Goal: Task Accomplishment & Management: Manage account settings

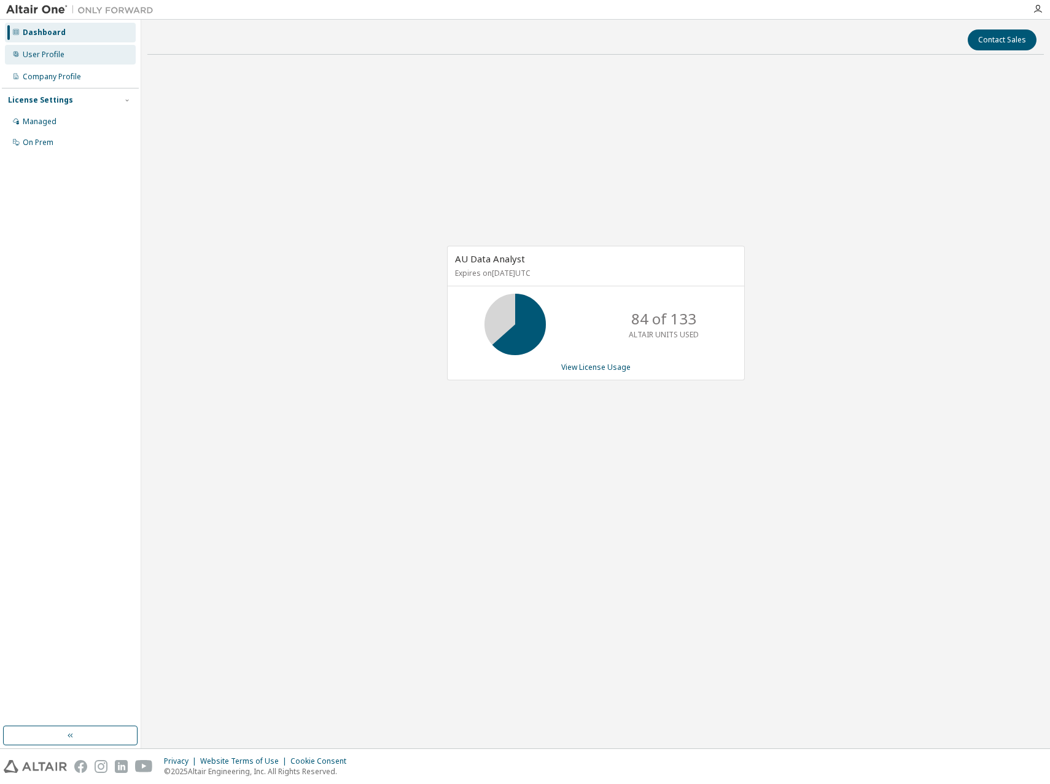
click at [55, 46] on div "User Profile" at bounding box center [70, 55] width 131 height 20
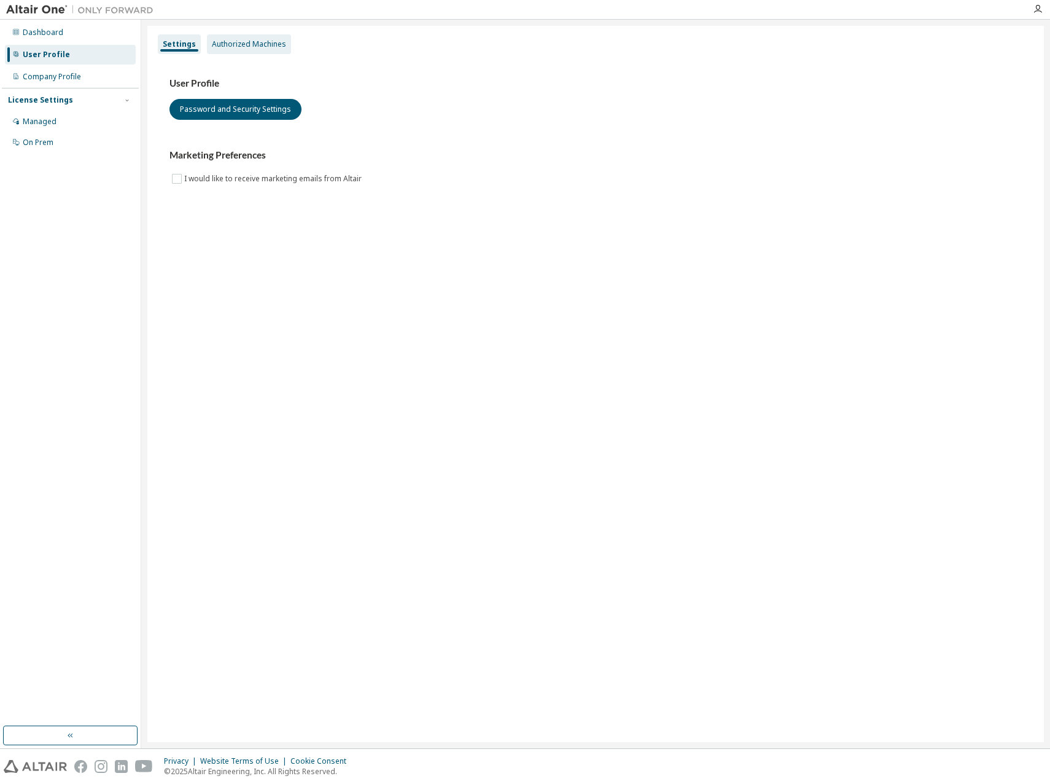
click at [267, 51] on div "Authorized Machines" at bounding box center [249, 44] width 84 height 20
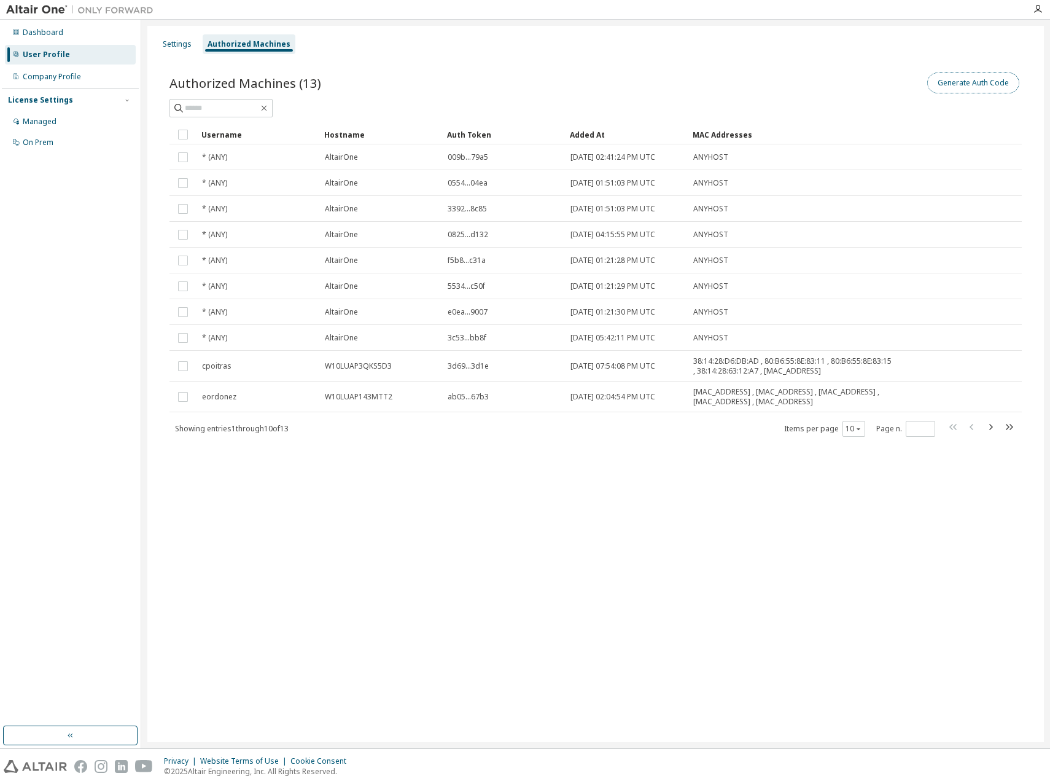
click at [971, 80] on button "Generate Auth Code" at bounding box center [973, 82] width 92 height 21
